Goal: Task Accomplishment & Management: Manage account settings

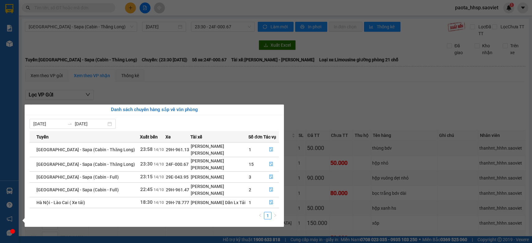
click at [242, 52] on section "Kết quả tìm kiếm ( 0 ) Bộ lọc No Data paota_hhsp.saoviet 1 Báo cáo 1B. Chi tiết…" at bounding box center [266, 121] width 532 height 243
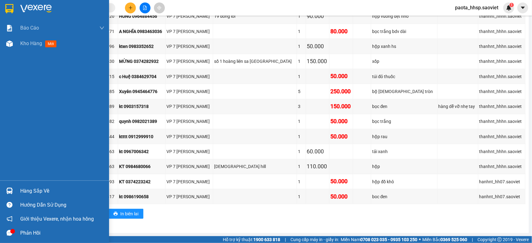
click at [24, 193] on div "Hàng sắp về" at bounding box center [62, 191] width 84 height 9
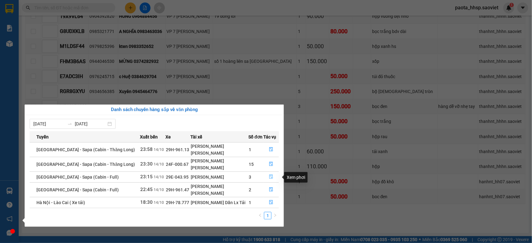
click at [270, 176] on icon "file-done" at bounding box center [271, 177] width 4 height 4
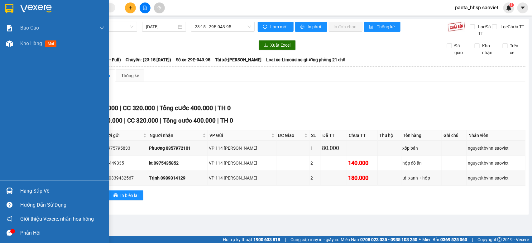
click at [26, 189] on div "Hàng sắp về" at bounding box center [62, 191] width 84 height 9
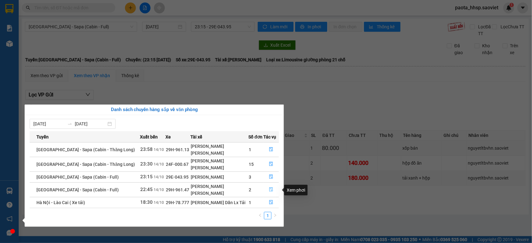
click at [266, 189] on button "button" at bounding box center [271, 190] width 15 height 10
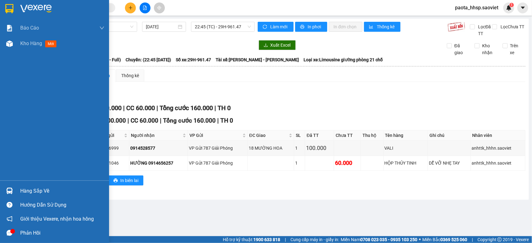
click at [27, 187] on div "Hàng sắp về" at bounding box center [62, 191] width 84 height 9
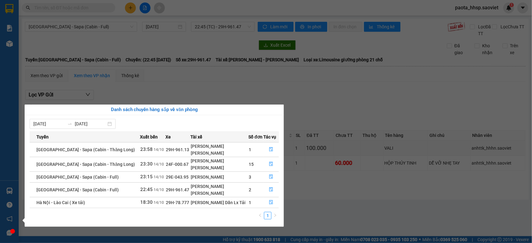
click at [337, 105] on section "Kết quả tìm kiếm ( 0 ) Bộ lọc No Data paota_hhsp.saoviet 1 Báo cáo 1B. Chi tiết…" at bounding box center [266, 121] width 532 height 243
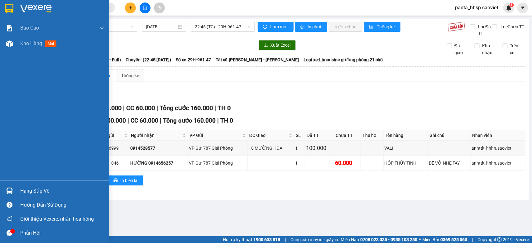
click at [36, 190] on div "Hàng sắp về" at bounding box center [62, 191] width 84 height 9
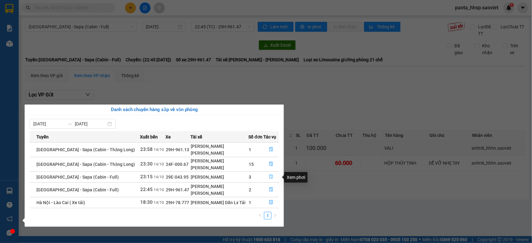
click at [269, 176] on icon "file-done" at bounding box center [271, 177] width 4 height 4
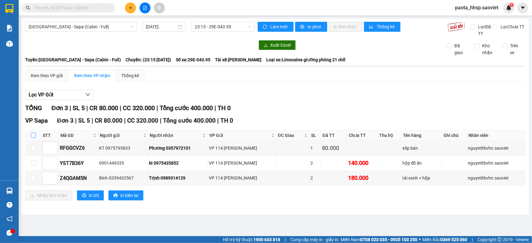
click at [32, 135] on input "checkbox" at bounding box center [33, 135] width 5 height 5
checkbox input "true"
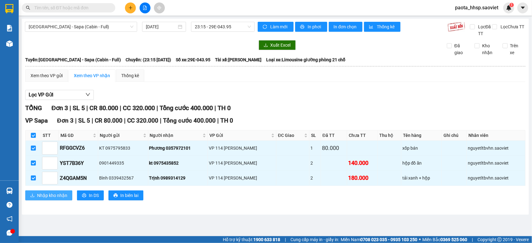
click at [48, 195] on span "Nhập kho nhận" at bounding box center [52, 195] width 30 height 7
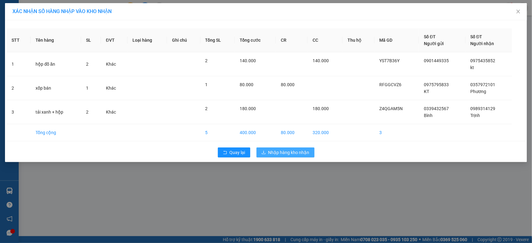
click at [288, 150] on span "Nhập hàng kho nhận" at bounding box center [288, 152] width 41 height 7
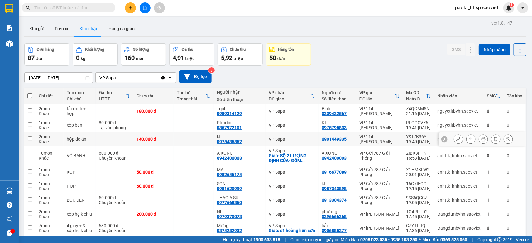
drag, startPoint x: 182, startPoint y: 135, endPoint x: 158, endPoint y: 127, distance: 25.3
click at [181, 134] on tr "2 món Khác hộp đồ ăn 140.000 đ kt 0975435852 VP Sapa 0901449335 VP 114 [PERSON_…" at bounding box center [275, 139] width 502 height 14
checkbox input "true"
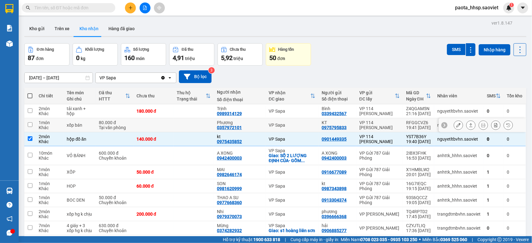
drag, startPoint x: 153, startPoint y: 125, endPoint x: 151, endPoint y: 121, distance: 4.6
click at [153, 125] on td at bounding box center [153, 125] width 40 height 14
checkbox input "true"
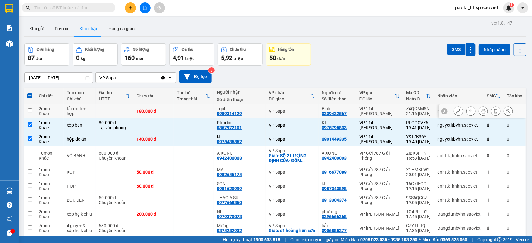
click at [150, 116] on td "180.000 đ" at bounding box center [153, 111] width 40 height 14
checkbox input "true"
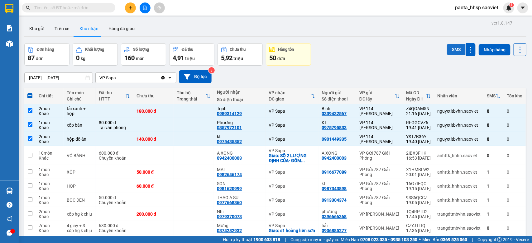
click at [455, 49] on button "SMS" at bounding box center [456, 49] width 19 height 11
click at [516, 50] on icon at bounding box center [520, 50] width 9 height 9
click at [504, 76] on span "Làm mới" at bounding box center [504, 77] width 17 height 6
click at [52, 135] on div "2 món" at bounding box center [50, 136] width 22 height 5
checkbox input "false"
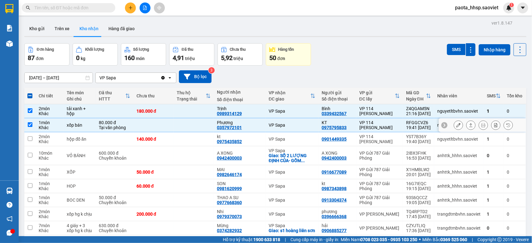
drag, startPoint x: 44, startPoint y: 127, endPoint x: 43, endPoint y: 119, distance: 7.8
click at [44, 126] on div "Khác" at bounding box center [50, 127] width 22 height 5
checkbox input "false"
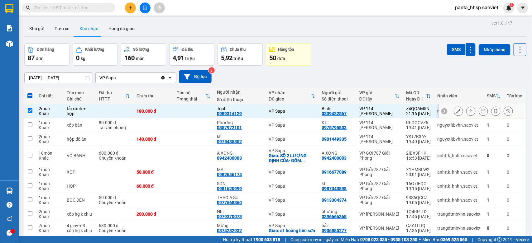
click at [43, 113] on div "Khác" at bounding box center [50, 113] width 22 height 5
checkbox input "false"
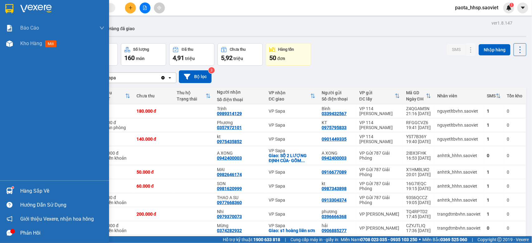
drag, startPoint x: 162, startPoint y: 108, endPoint x: 11, endPoint y: 190, distance: 172.0
click at [11, 190] on img at bounding box center [9, 191] width 7 height 7
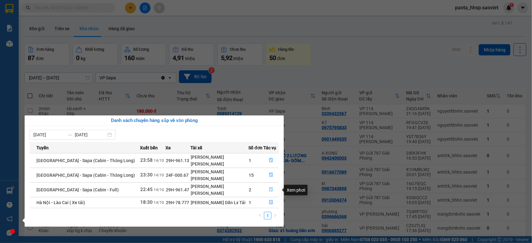
click at [269, 192] on icon "file-done" at bounding box center [271, 190] width 4 height 4
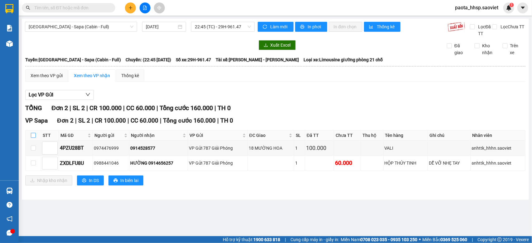
click at [32, 136] on input "checkbox" at bounding box center [33, 135] width 5 height 5
checkbox input "true"
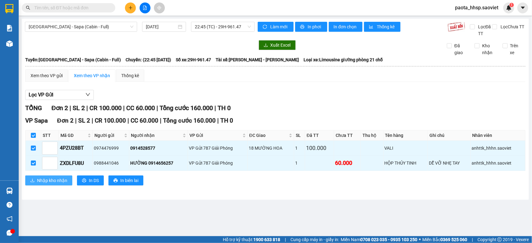
click at [44, 183] on span "Nhập kho nhận" at bounding box center [52, 180] width 30 height 7
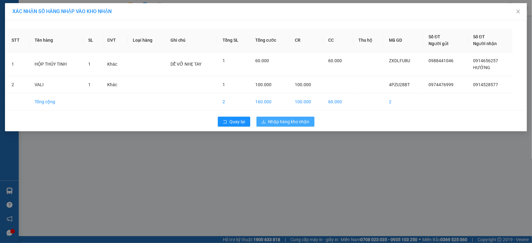
click at [287, 122] on span "Nhập hàng kho nhận" at bounding box center [288, 121] width 41 height 7
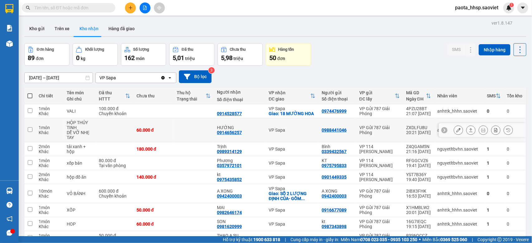
click at [207, 129] on td at bounding box center [194, 130] width 40 height 24
checkbox input "true"
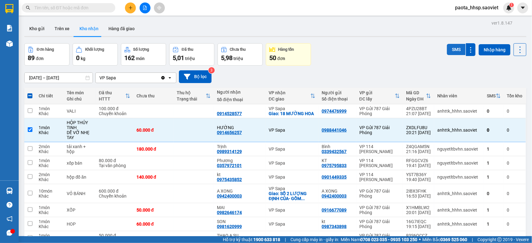
click at [449, 49] on button "SMS" at bounding box center [456, 49] width 19 height 11
click at [516, 49] on icon at bounding box center [520, 50] width 9 height 9
click at [503, 78] on span "Làm mới" at bounding box center [504, 77] width 17 height 6
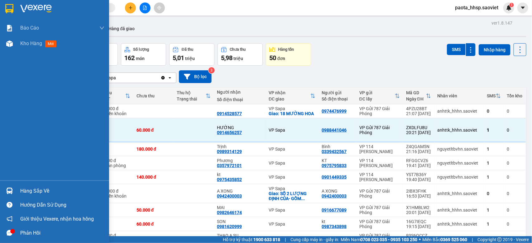
click at [12, 196] on div at bounding box center [9, 191] width 11 height 11
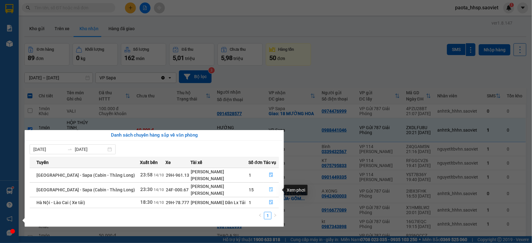
click at [269, 190] on icon "file-done" at bounding box center [271, 190] width 4 height 4
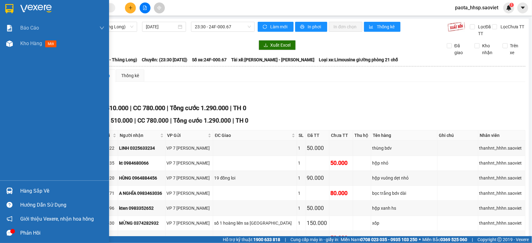
click at [21, 192] on div "Hàng sắp về" at bounding box center [62, 191] width 84 height 9
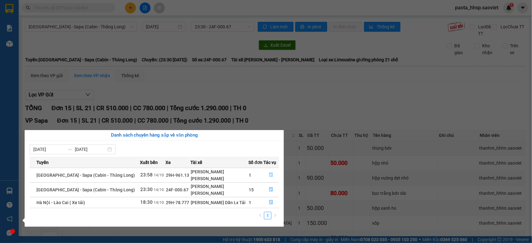
click at [264, 177] on button "button" at bounding box center [271, 175] width 15 height 10
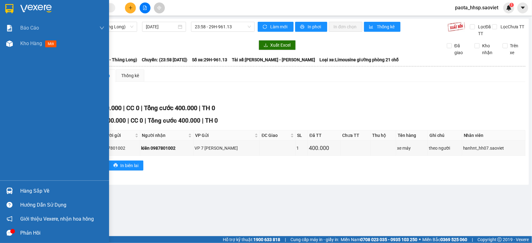
click at [47, 192] on div "Hàng sắp về" at bounding box center [62, 191] width 84 height 9
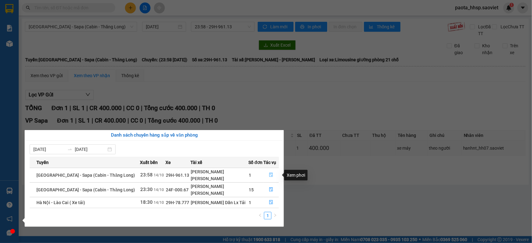
click at [271, 173] on icon "file-done" at bounding box center [271, 175] width 4 height 4
